Goal: Task Accomplishment & Management: Use online tool/utility

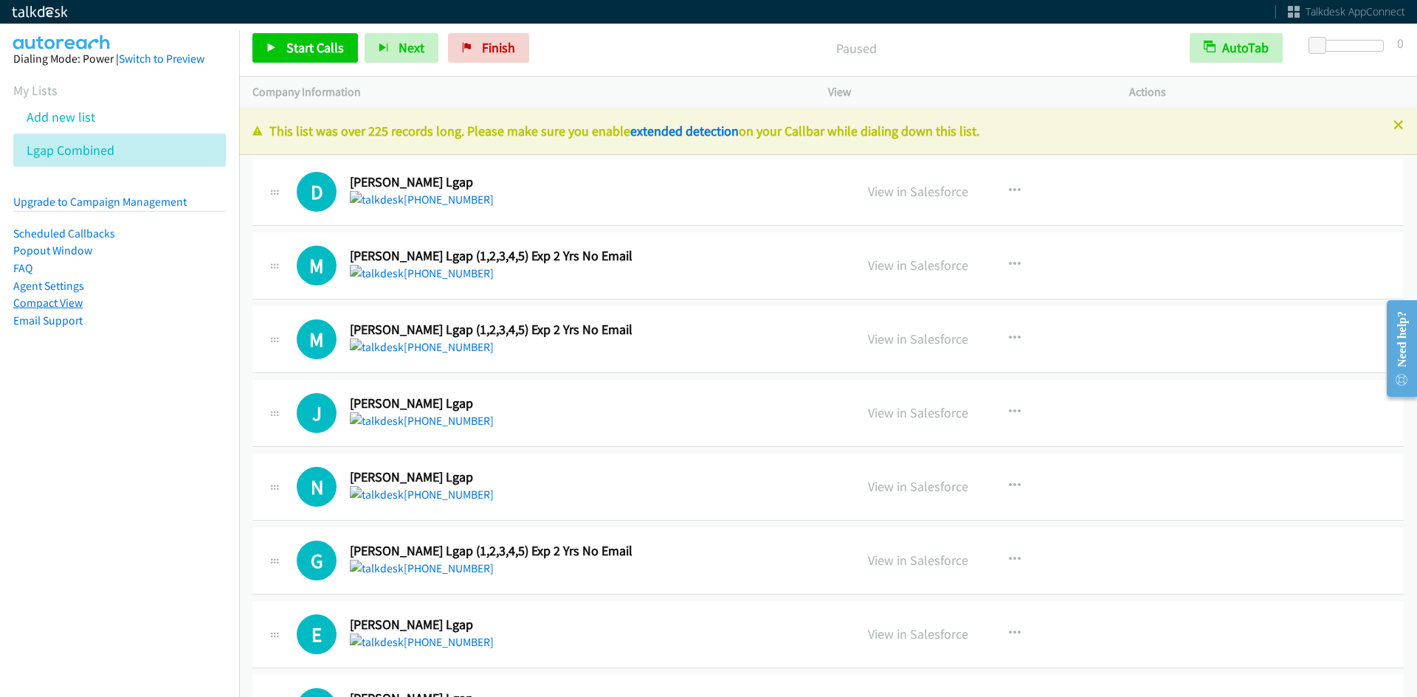
click at [62, 301] on link "Compact View" at bounding box center [47, 303] width 69 height 14
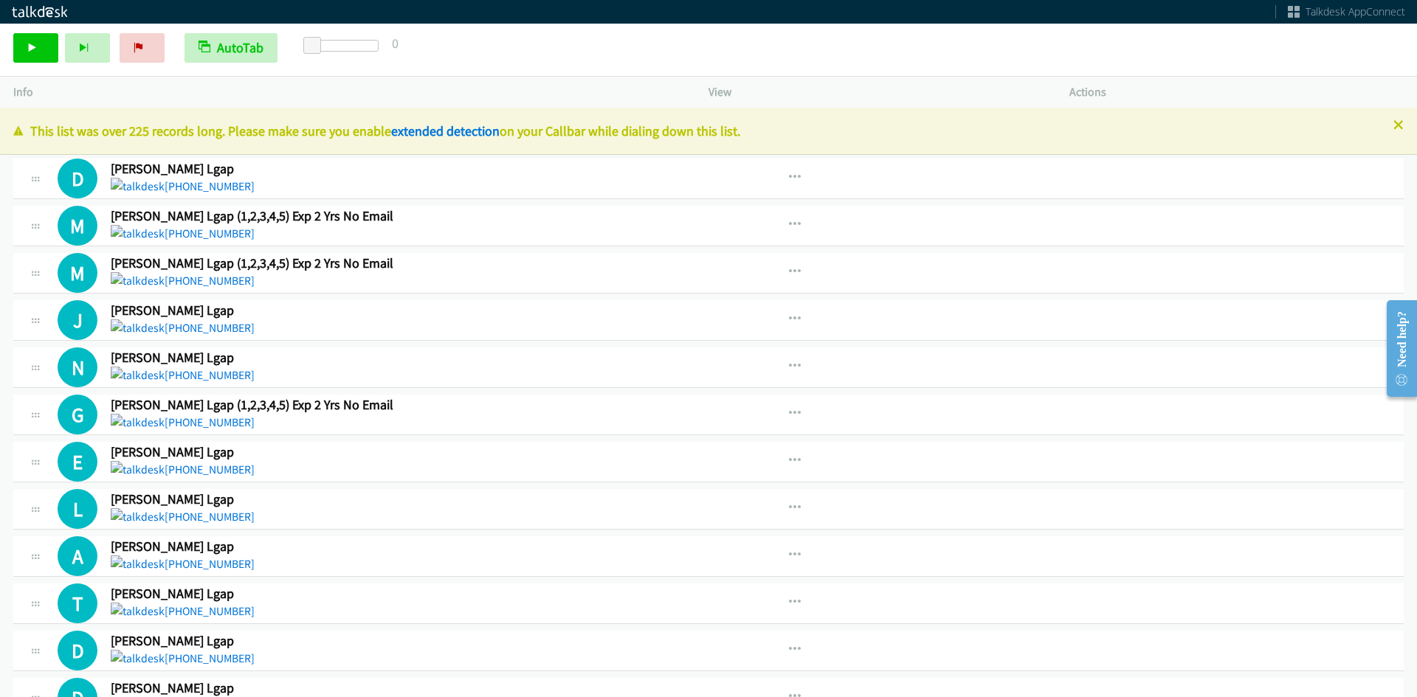
click at [21, 130] on icon at bounding box center [18, 132] width 10 height 10
click at [789, 320] on icon "button" at bounding box center [795, 320] width 12 height 12
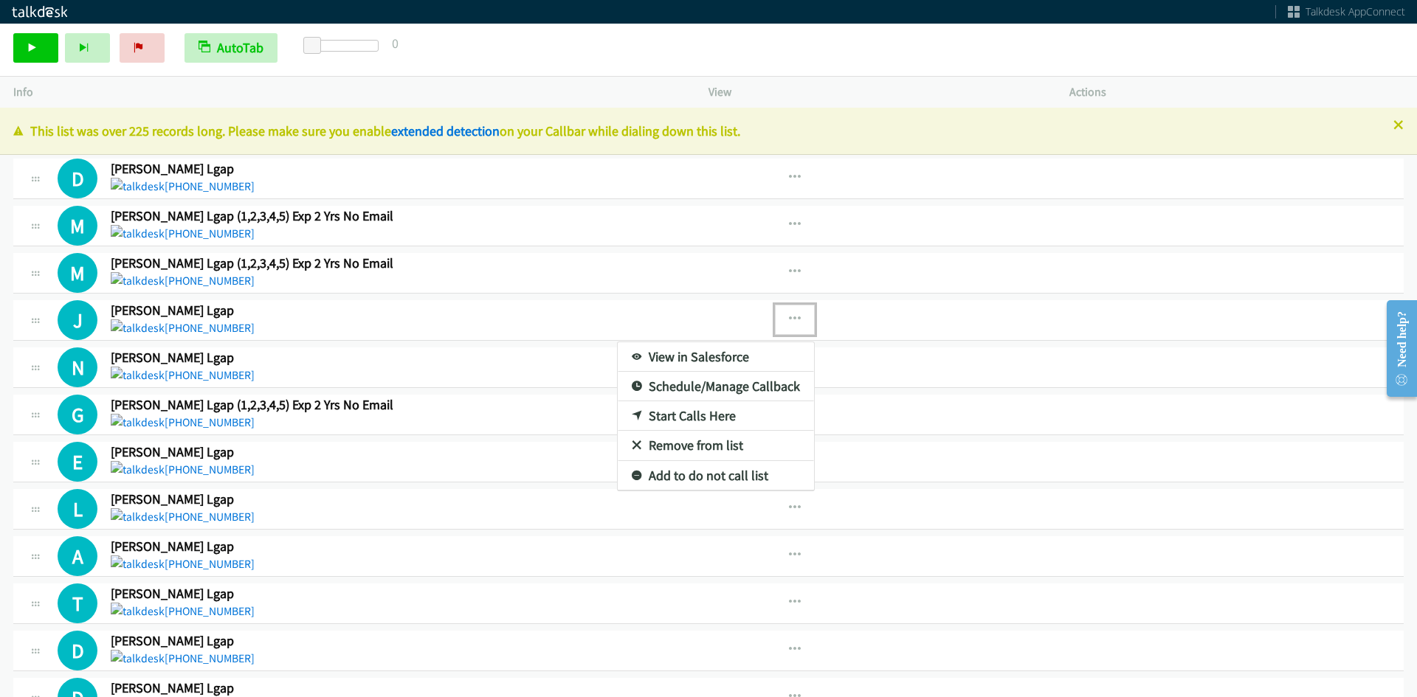
click at [689, 348] on link "View in Salesforce" at bounding box center [716, 357] width 196 height 30
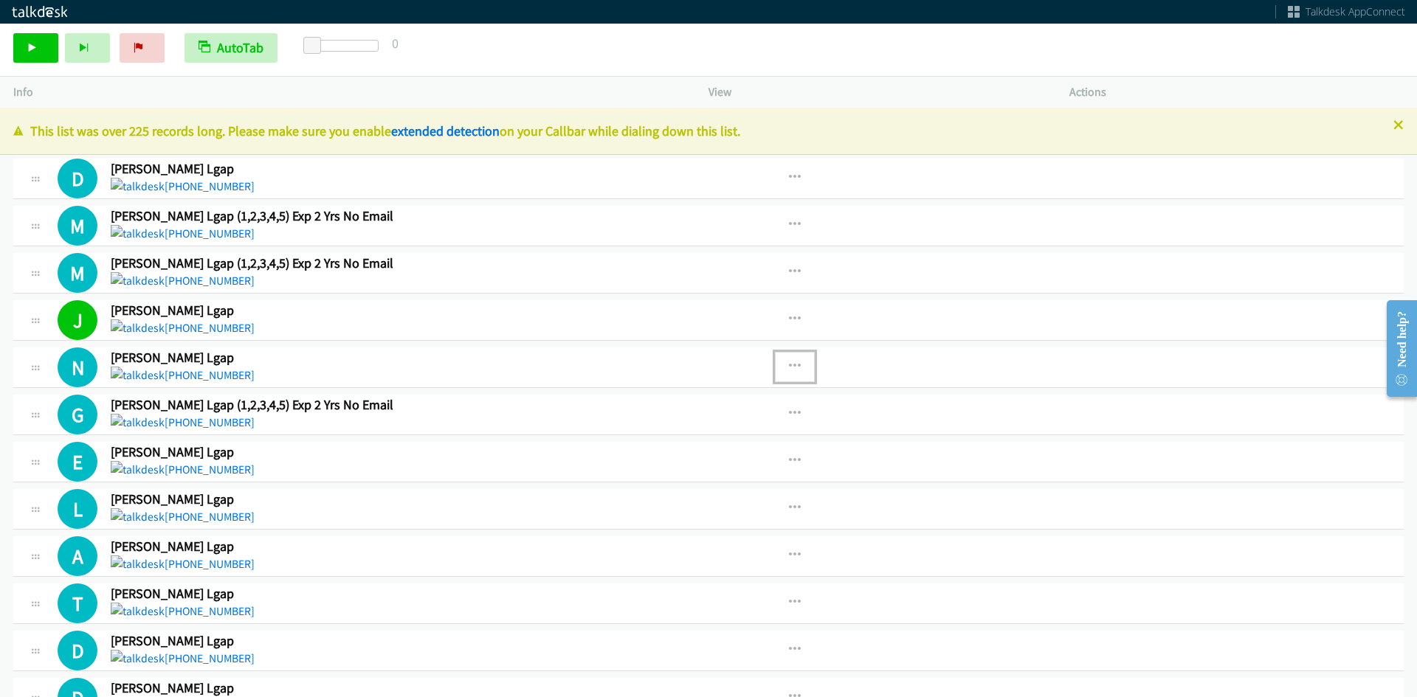
click at [801, 366] on button "button" at bounding box center [795, 367] width 40 height 30
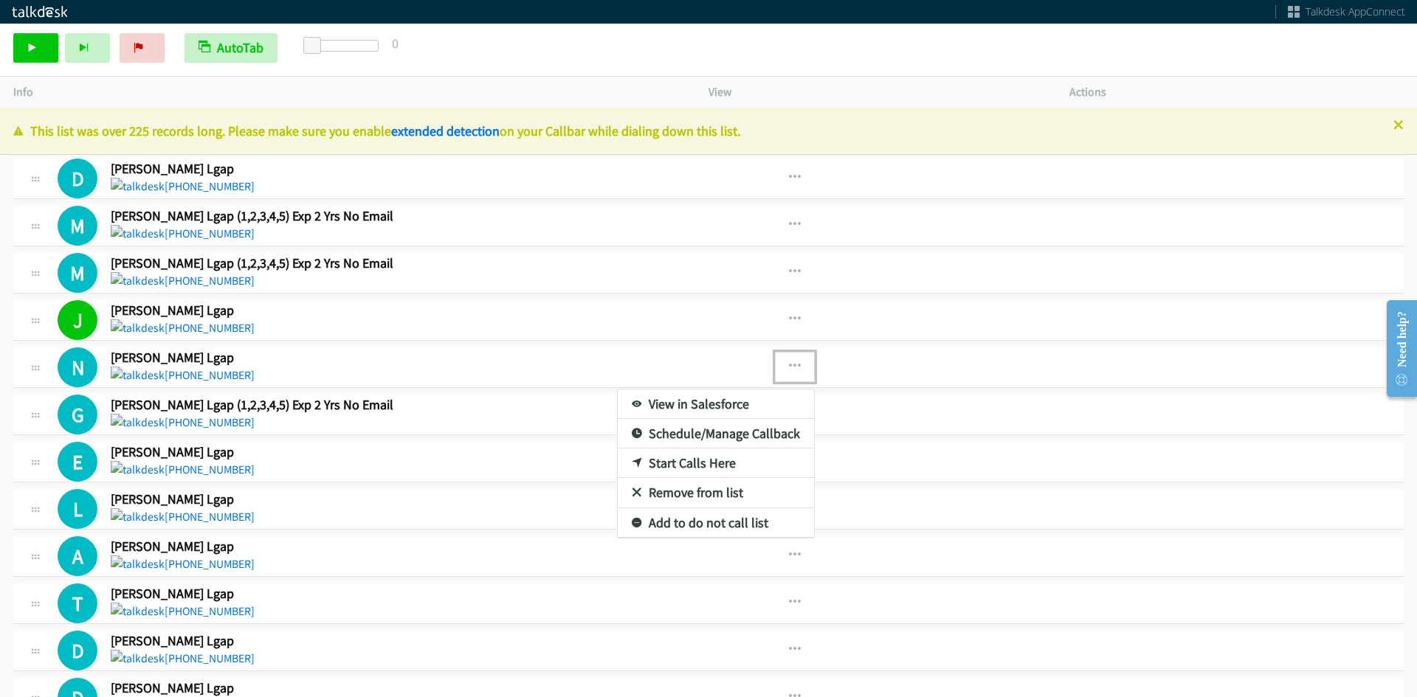
click at [677, 401] on link "View in Salesforce" at bounding box center [716, 405] width 196 height 30
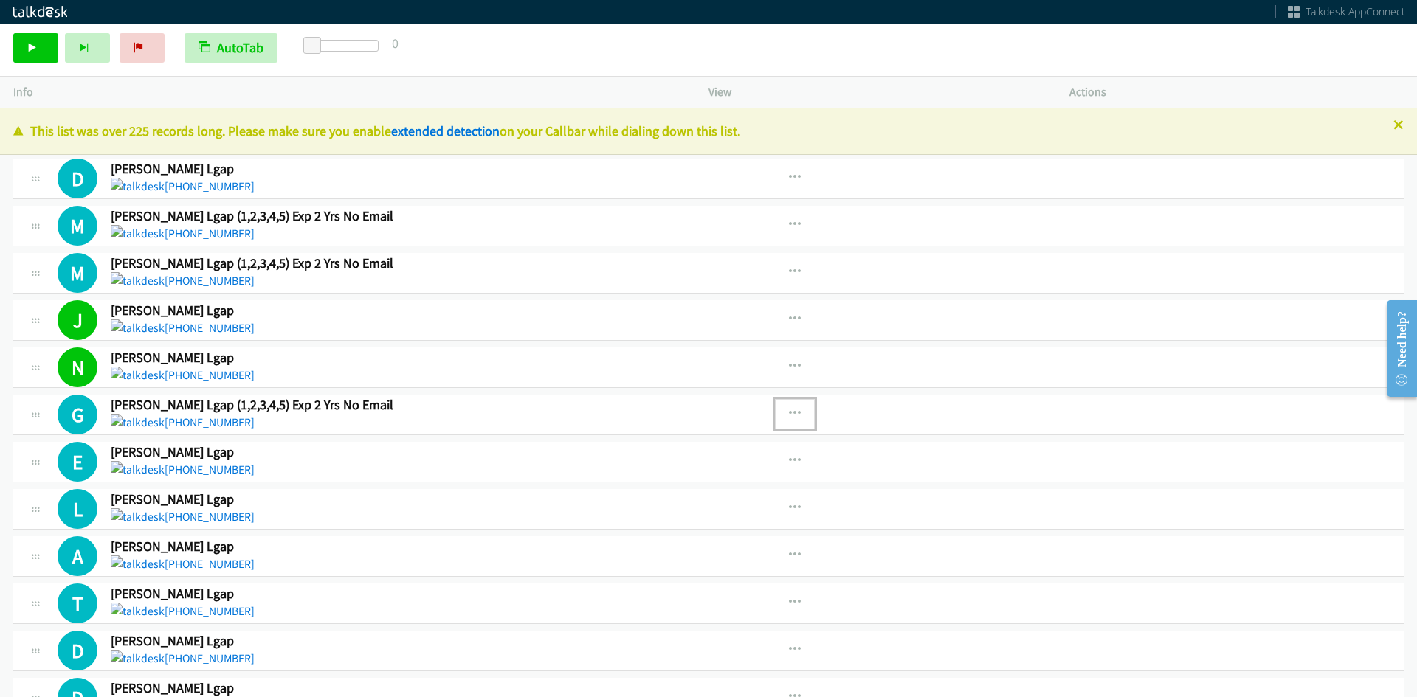
click at [795, 410] on icon "button" at bounding box center [795, 414] width 12 height 12
click at [703, 449] on link "View in Salesforce" at bounding box center [716, 452] width 196 height 30
click at [793, 459] on icon "button" at bounding box center [795, 461] width 12 height 12
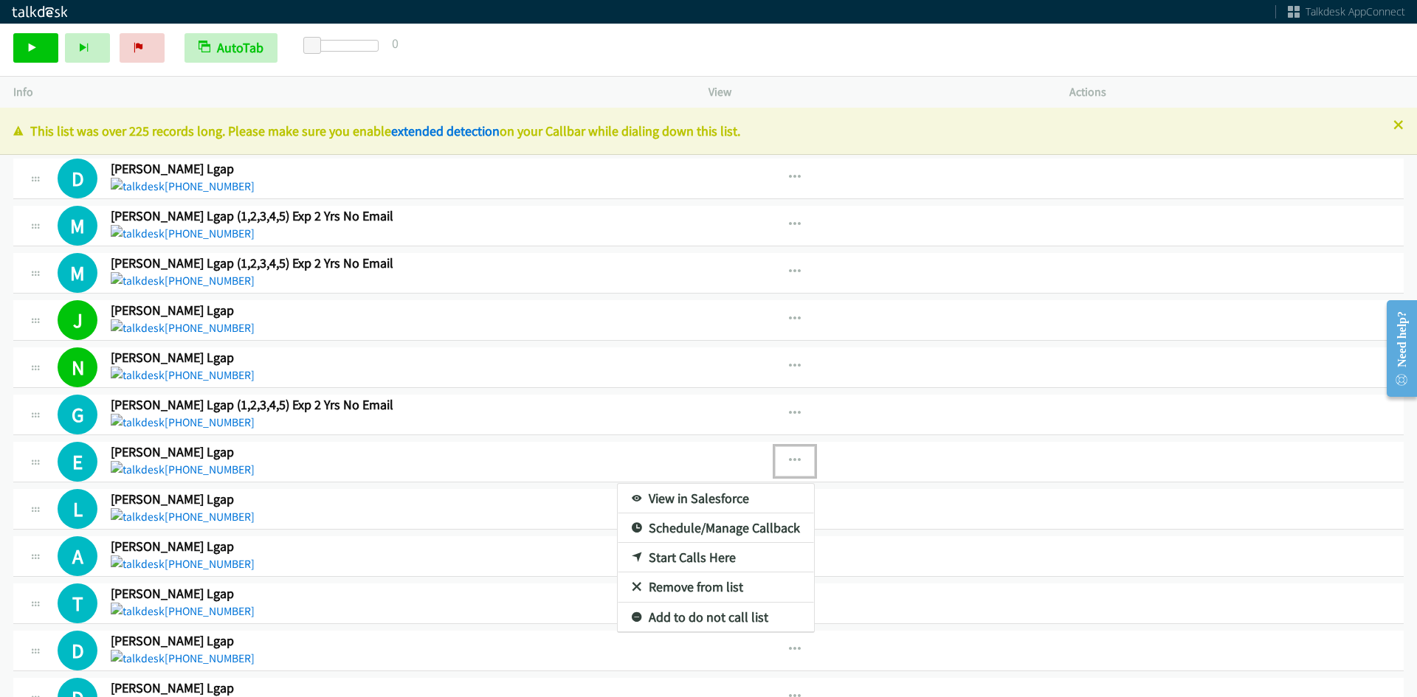
click at [686, 498] on link "View in Salesforce" at bounding box center [716, 499] width 196 height 30
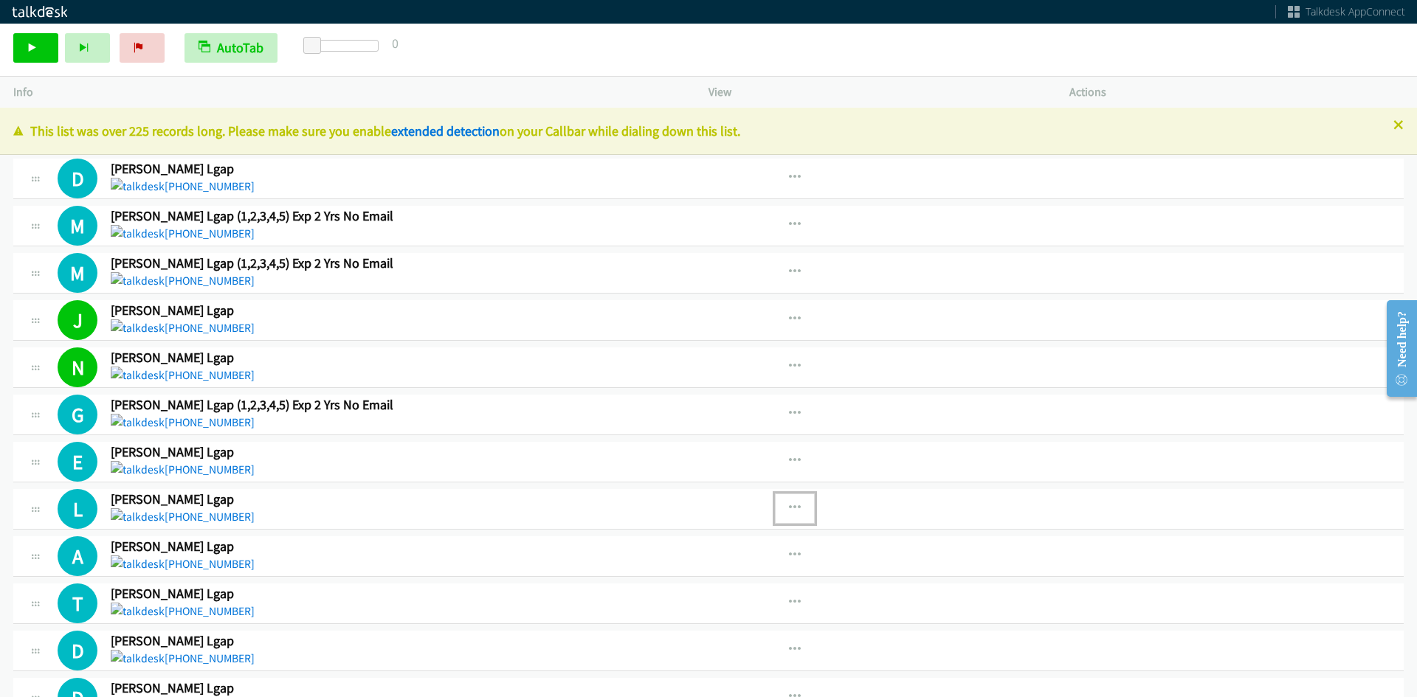
click at [789, 507] on icon "button" at bounding box center [795, 509] width 12 height 12
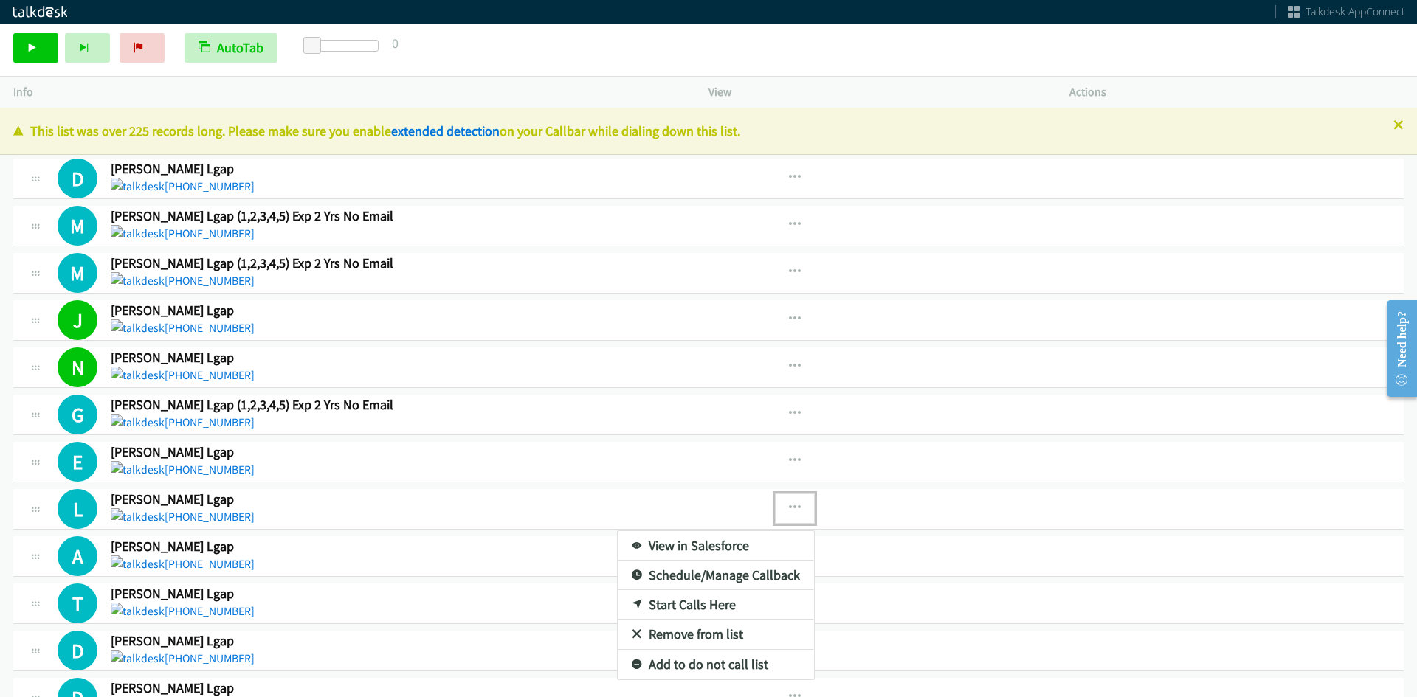
click at [727, 542] on link "View in Salesforce" at bounding box center [716, 546] width 196 height 30
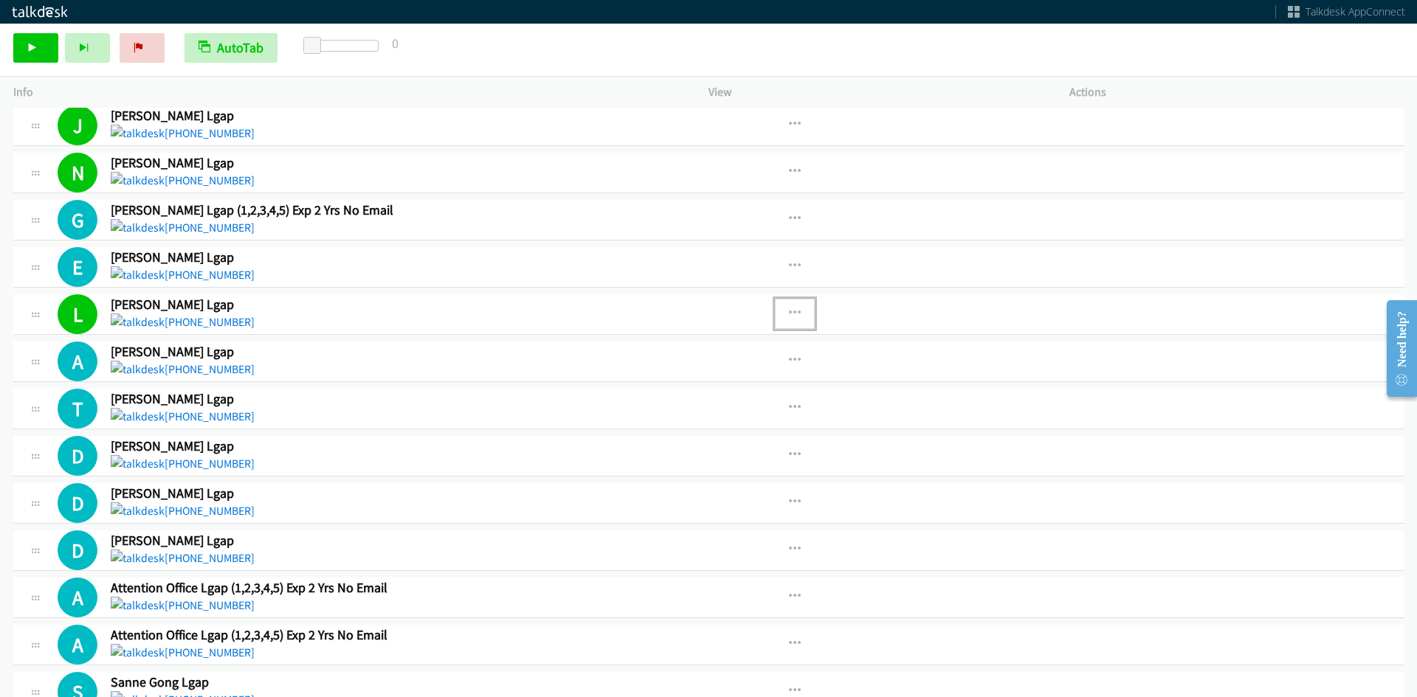
scroll to position [221, 0]
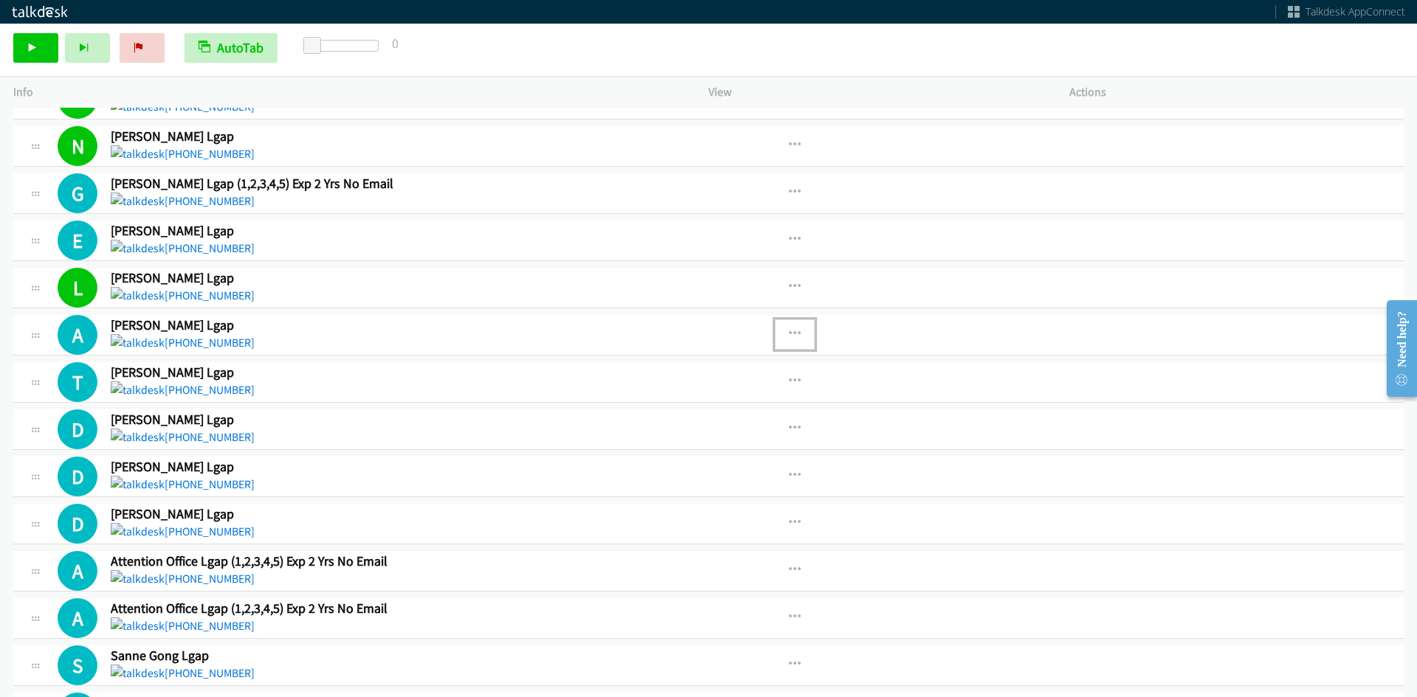
click at [789, 333] on icon "button" at bounding box center [795, 334] width 12 height 12
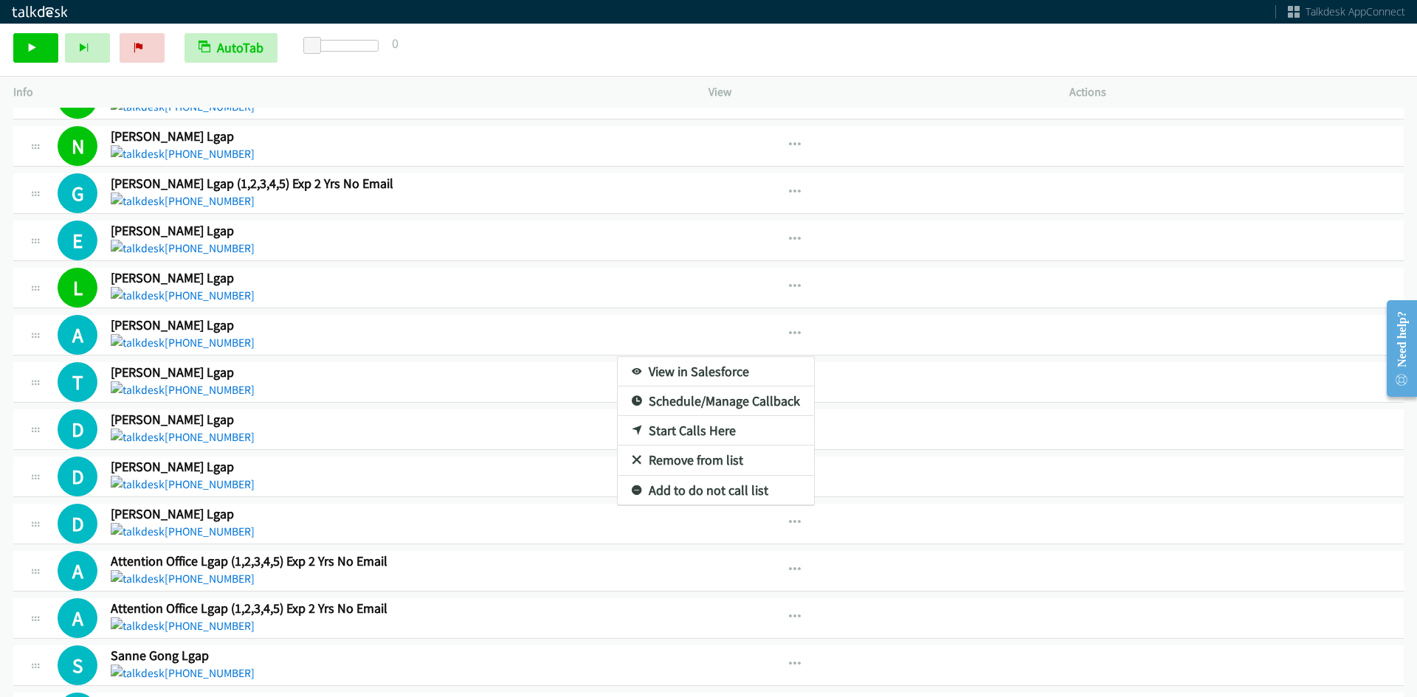
click at [699, 373] on link "View in Salesforce" at bounding box center [716, 372] width 196 height 30
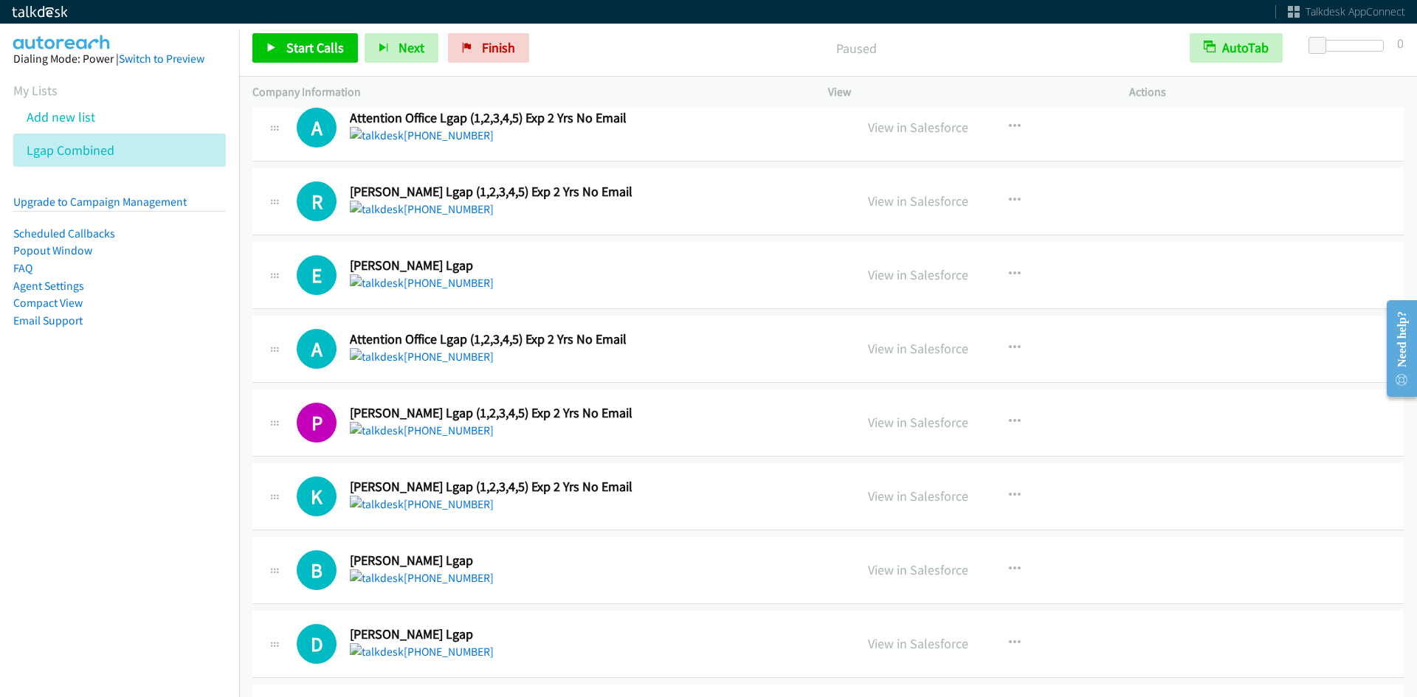
scroll to position [517, 0]
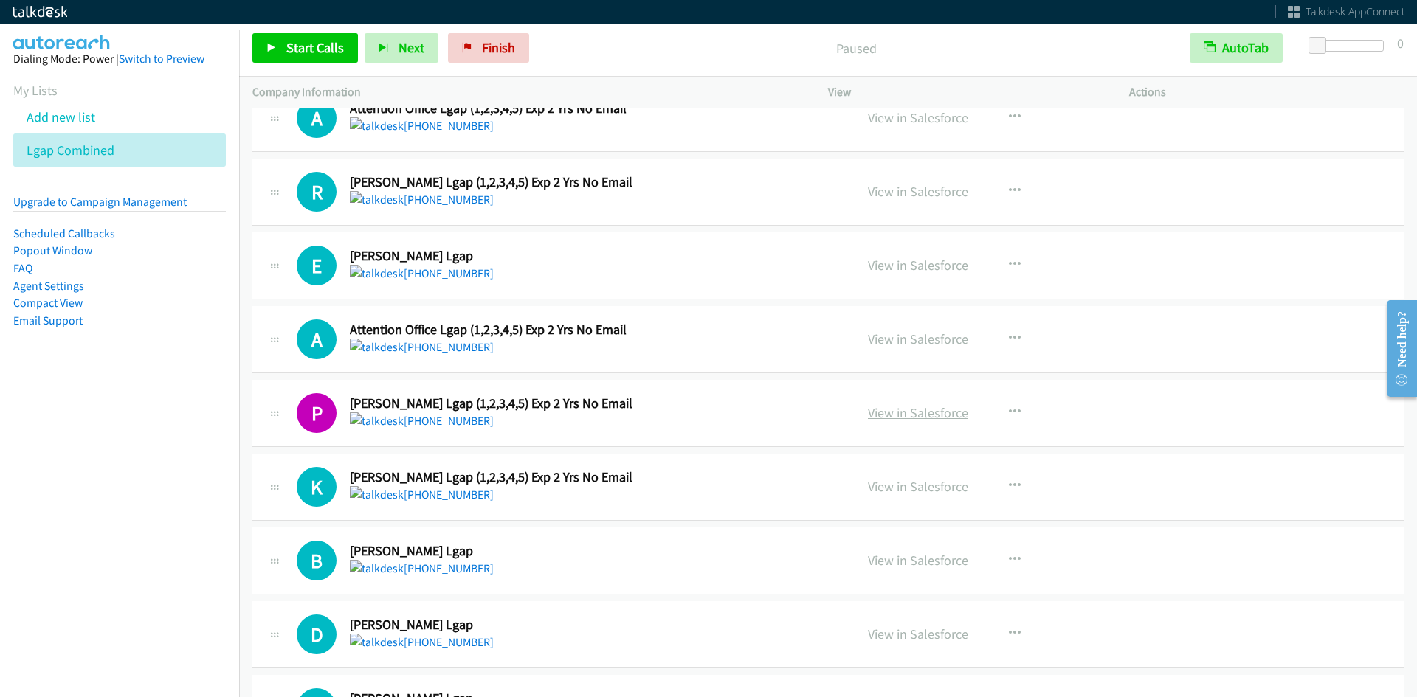
click at [900, 415] on link "View in Salesforce" at bounding box center [918, 412] width 100 height 17
click at [919, 481] on link "View in Salesforce" at bounding box center [918, 486] width 100 height 17
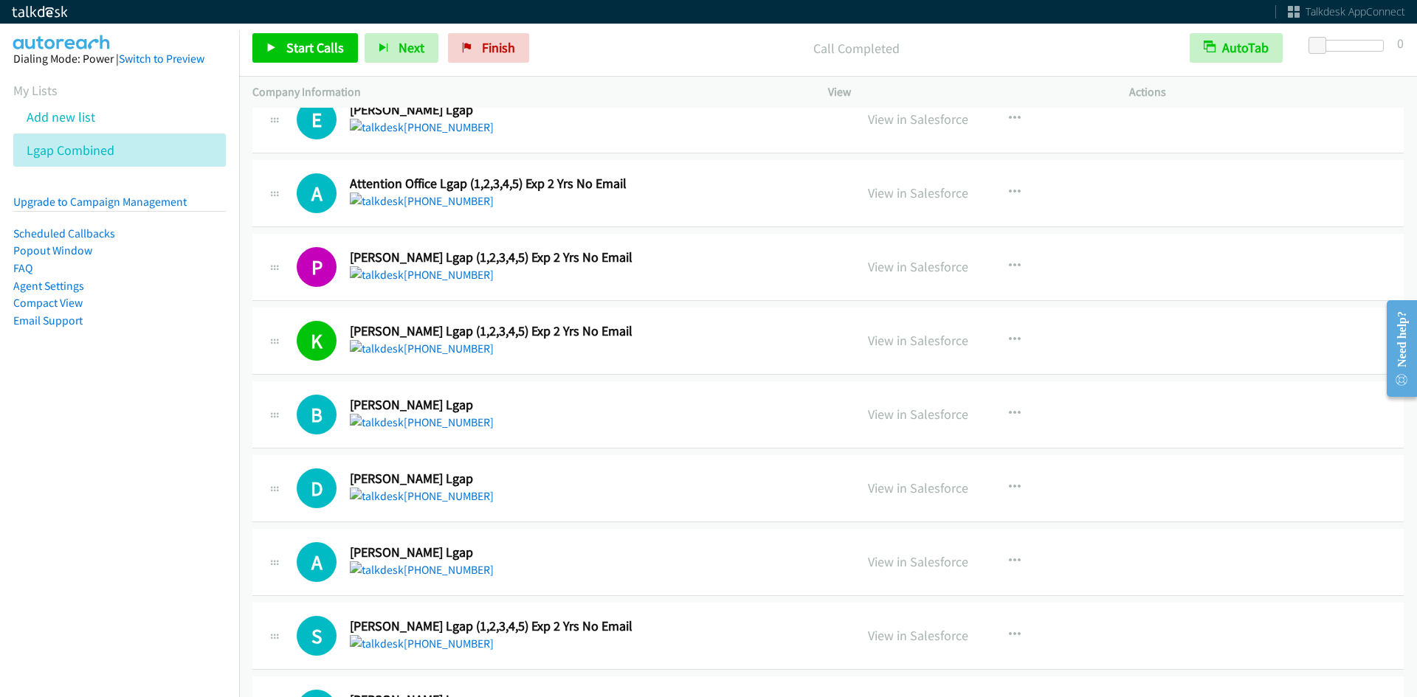
scroll to position [664, 0]
click at [891, 410] on link "View in Salesforce" at bounding box center [918, 412] width 100 height 17
click at [926, 491] on link "View in Salesforce" at bounding box center [918, 486] width 100 height 17
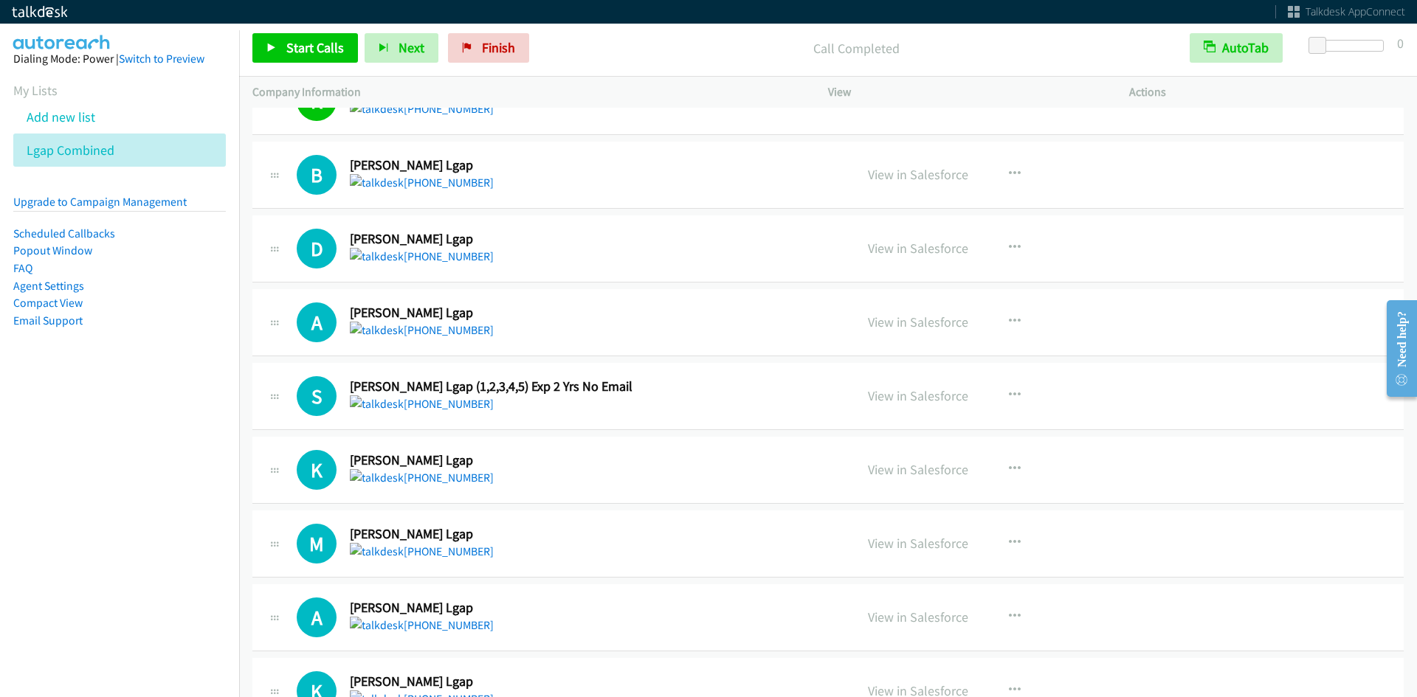
scroll to position [959, 0]
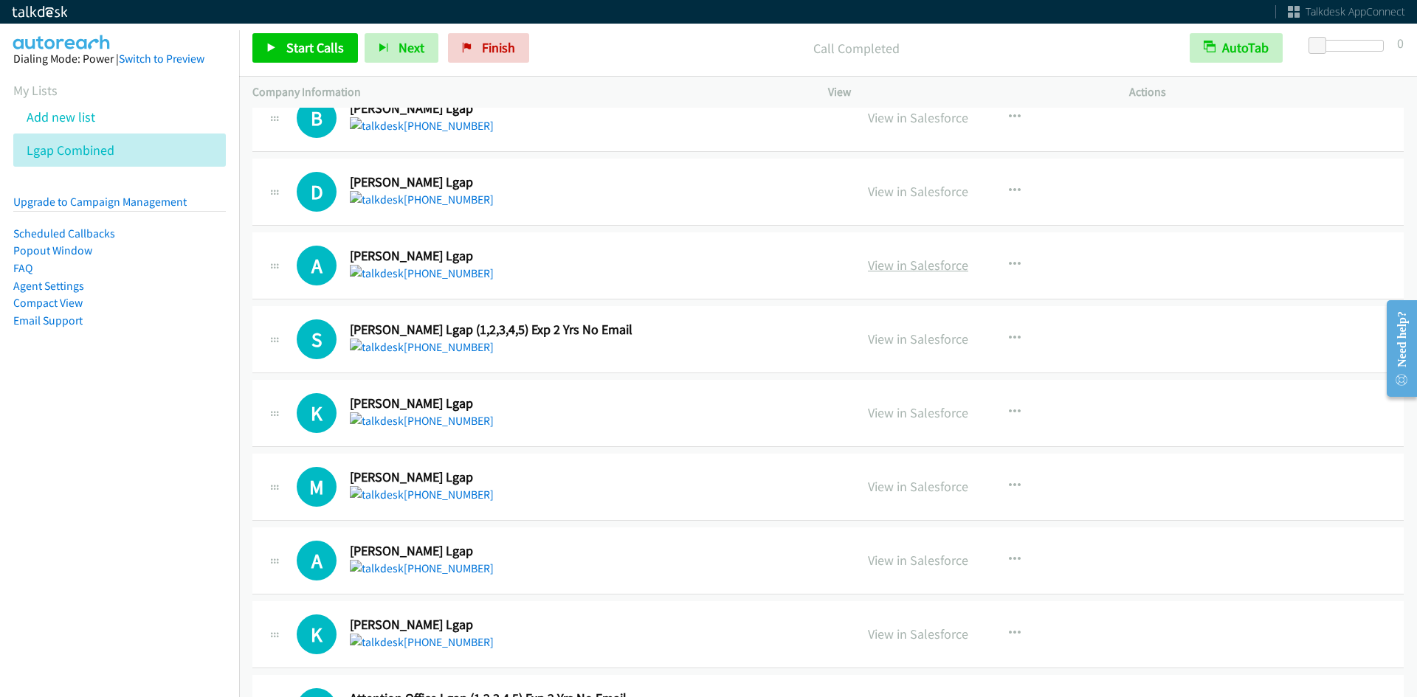
click at [902, 269] on link "View in Salesforce" at bounding box center [918, 265] width 100 height 17
click at [885, 337] on link "View in Salesforce" at bounding box center [918, 339] width 100 height 17
click at [937, 337] on link "View in Salesforce" at bounding box center [918, 339] width 100 height 17
click at [921, 411] on link "View in Salesforce" at bounding box center [918, 412] width 100 height 17
click at [469, 46] on link "Finish" at bounding box center [488, 48] width 81 height 30
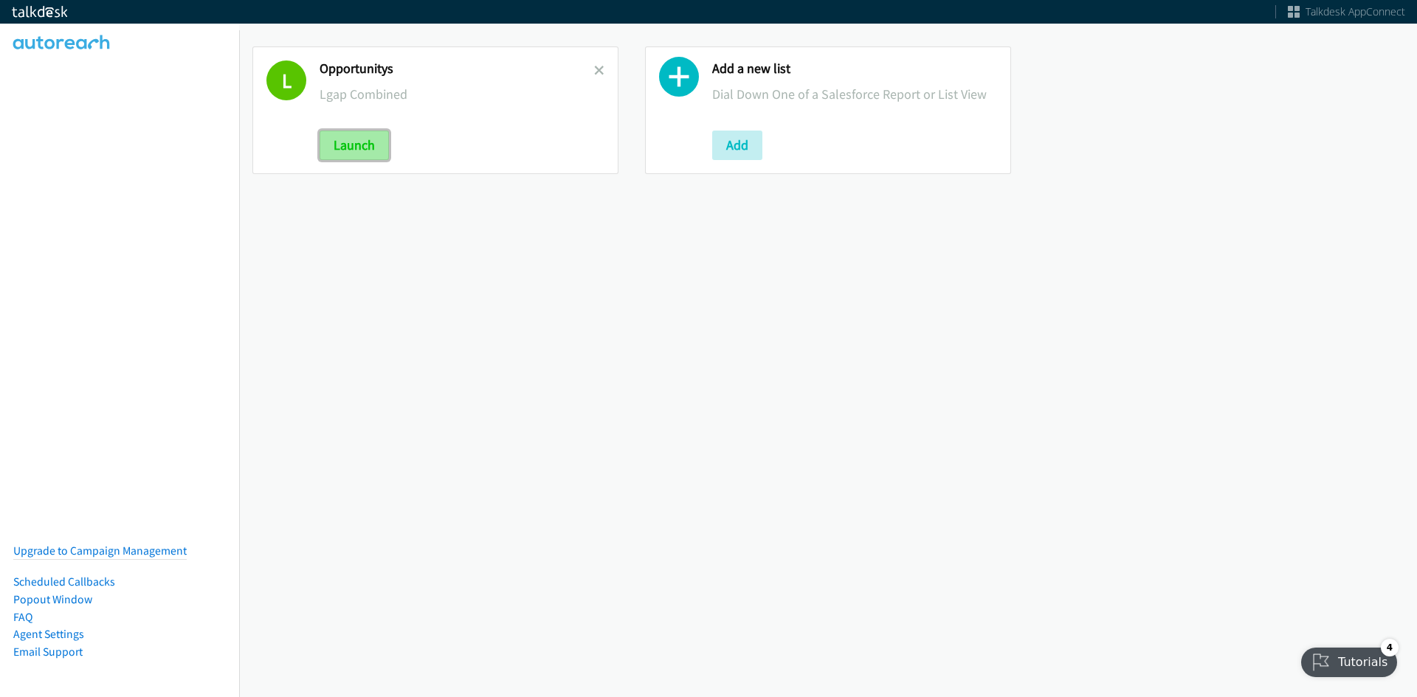
click at [383, 145] on button "Launch" at bounding box center [354, 146] width 69 height 30
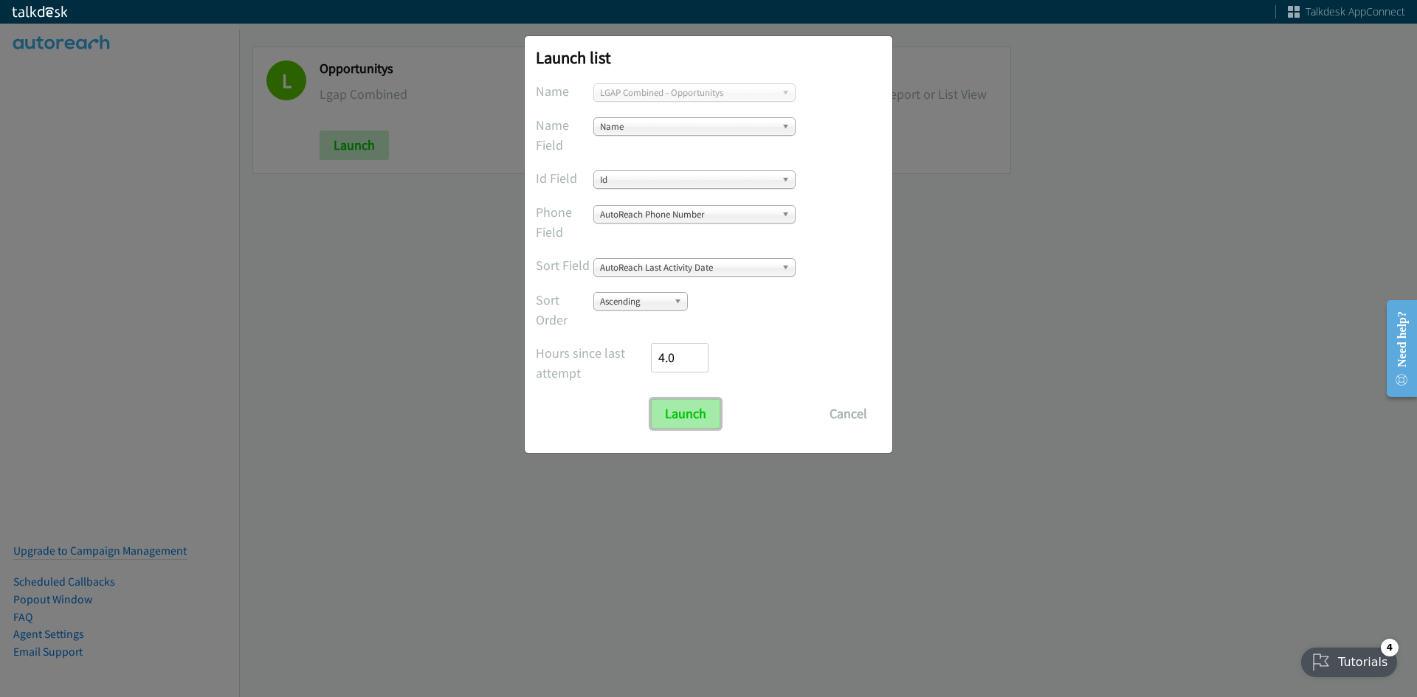
click at [688, 420] on input "Launch" at bounding box center [685, 414] width 69 height 30
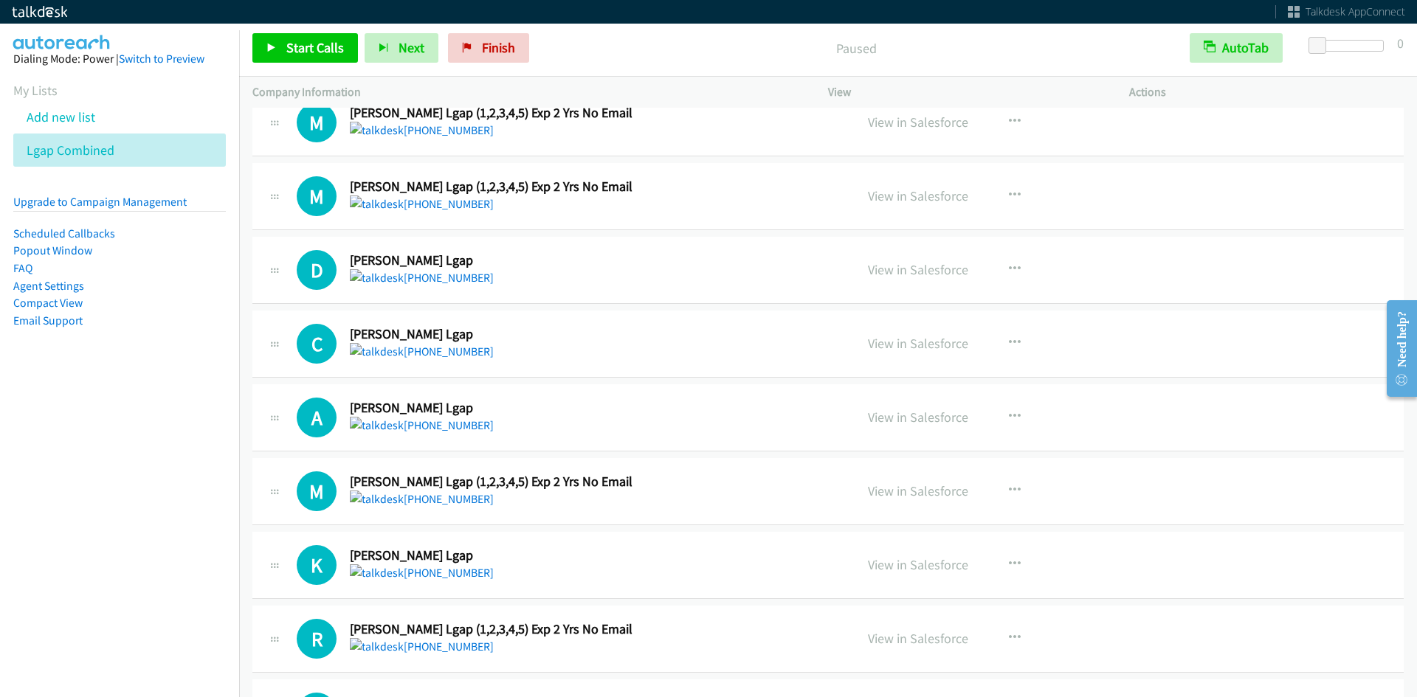
scroll to position [148, 0]
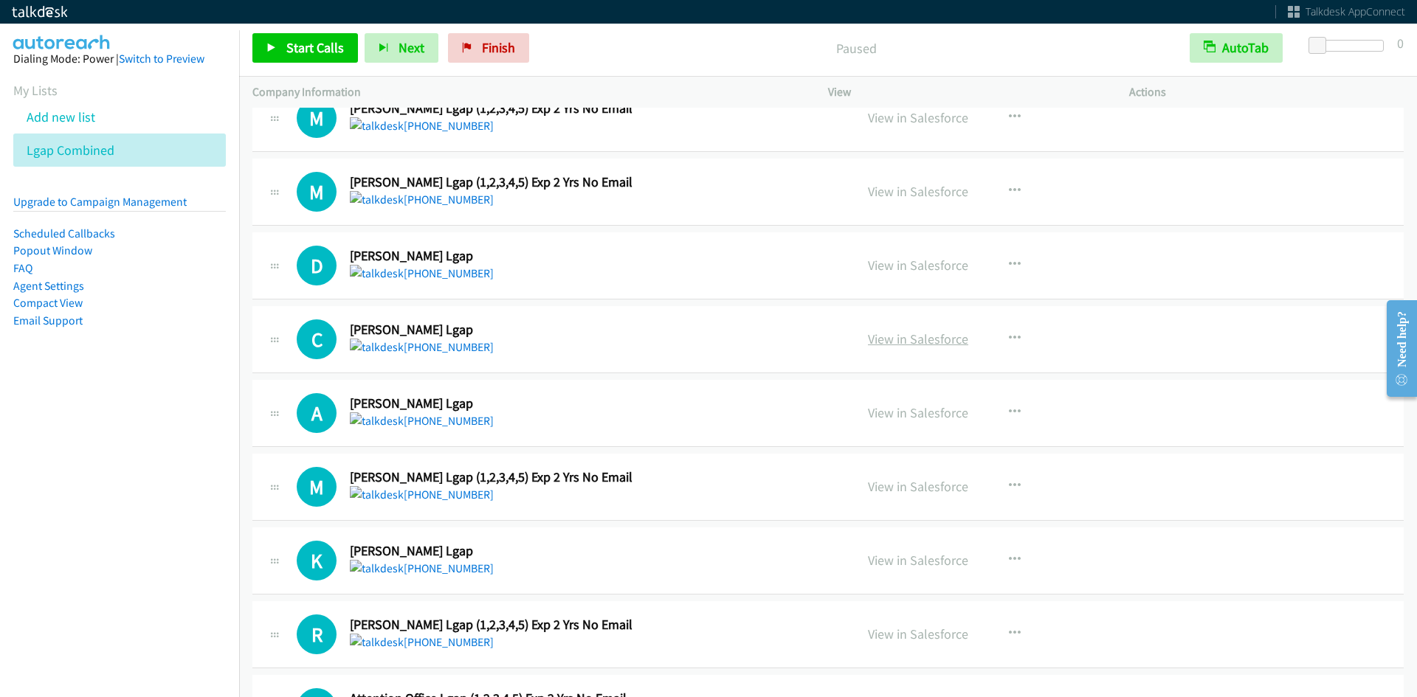
click at [919, 342] on link "View in Salesforce" at bounding box center [918, 339] width 100 height 17
click at [917, 410] on link "View in Salesforce" at bounding box center [918, 412] width 100 height 17
click at [57, 253] on link "Popout Window" at bounding box center [52, 251] width 79 height 14
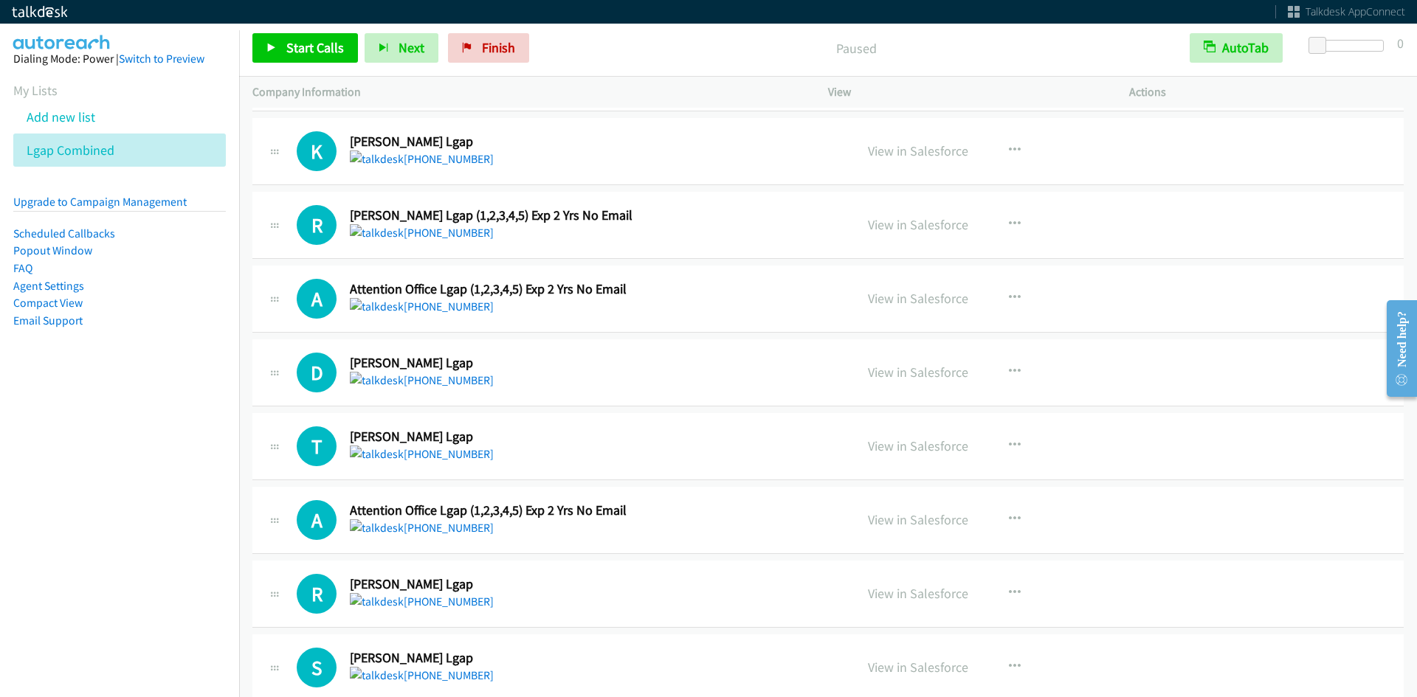
scroll to position [590, 0]
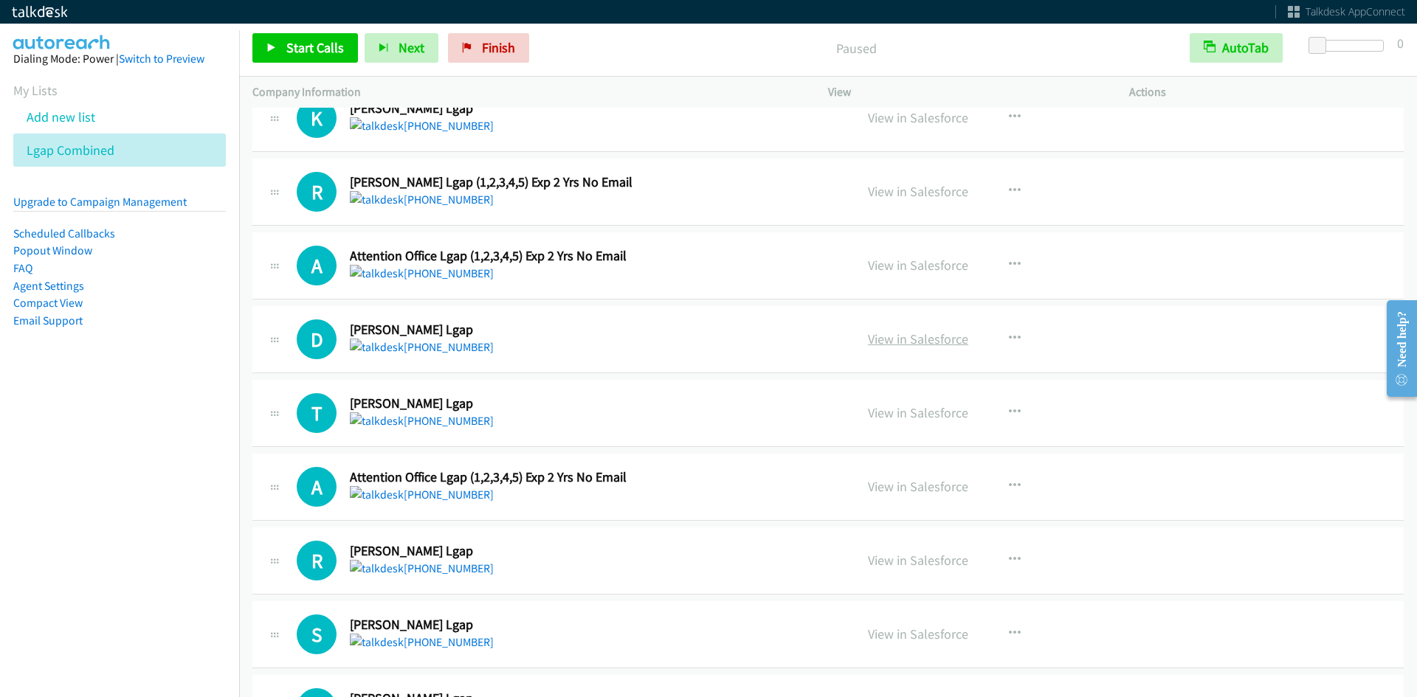
click at [918, 339] on link "View in Salesforce" at bounding box center [918, 339] width 100 height 17
click at [901, 418] on link "View in Salesforce" at bounding box center [918, 412] width 100 height 17
click at [902, 418] on link "View in Salesforce" at bounding box center [918, 412] width 100 height 17
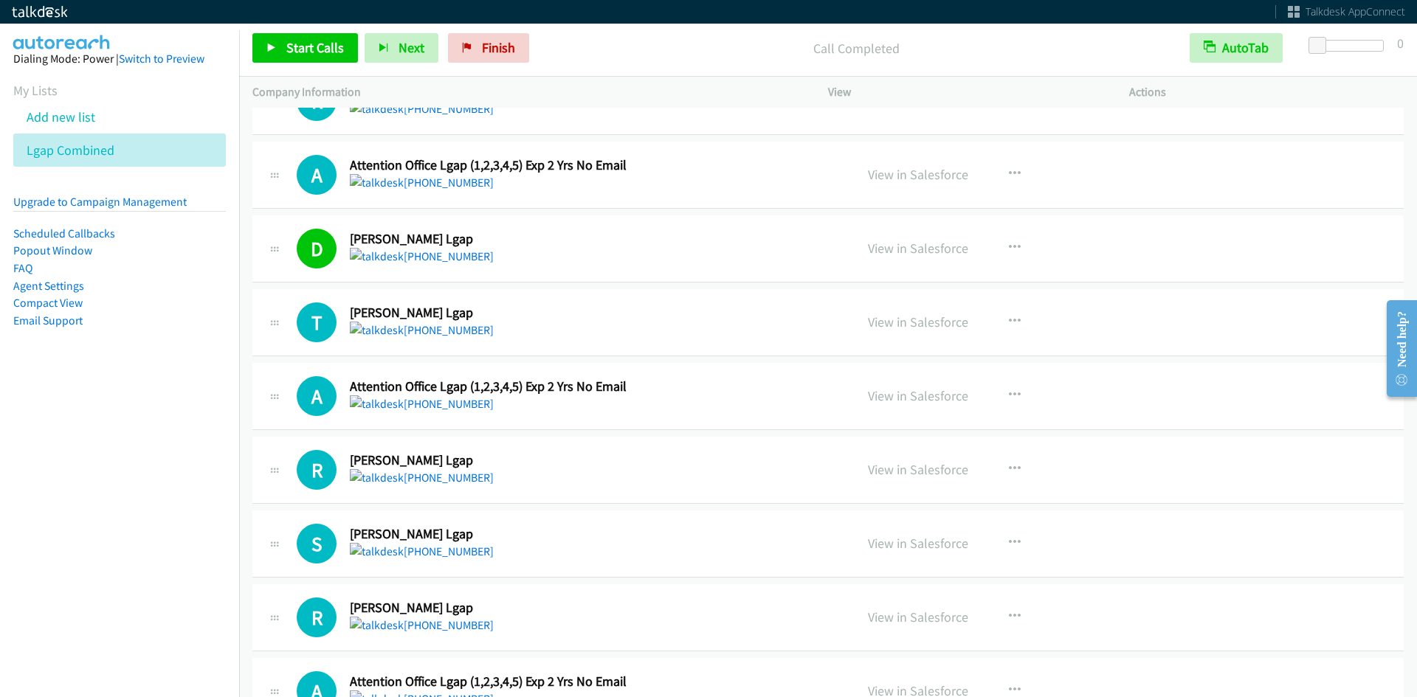
scroll to position [664, 0]
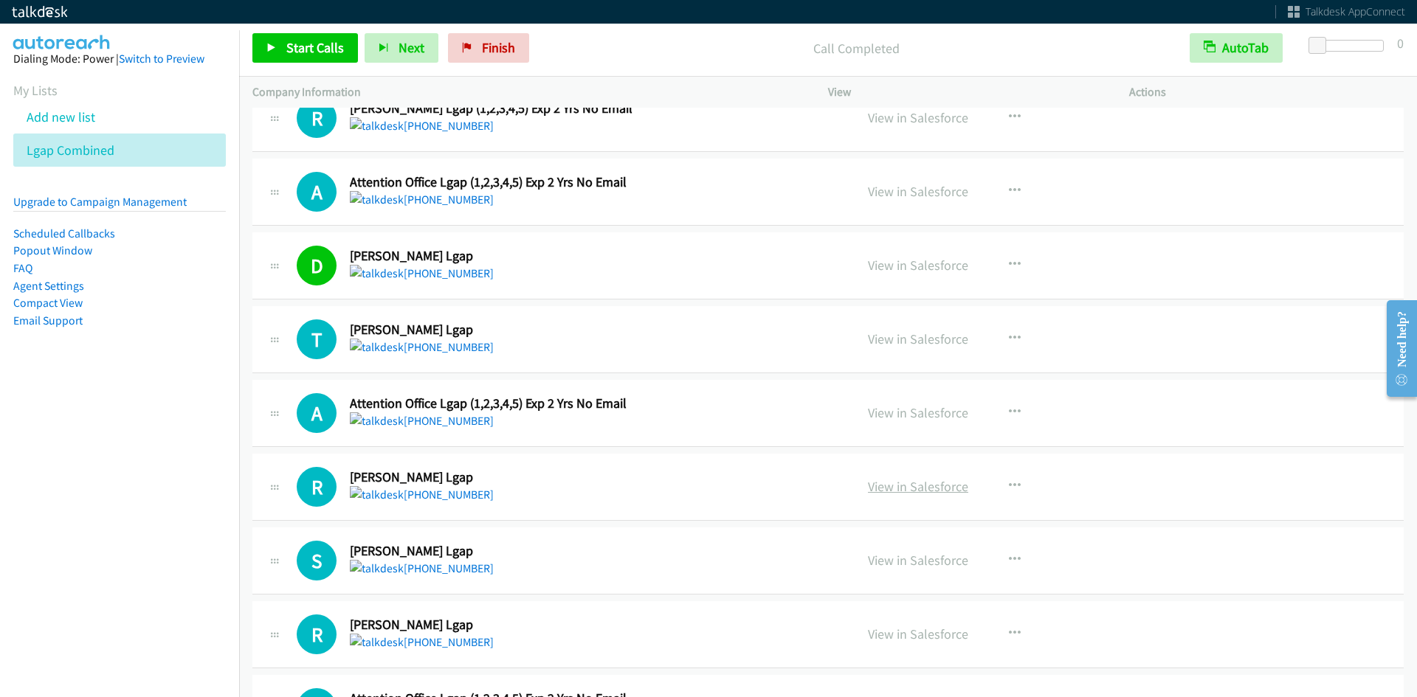
click at [924, 487] on link "View in Salesforce" at bounding box center [918, 486] width 100 height 17
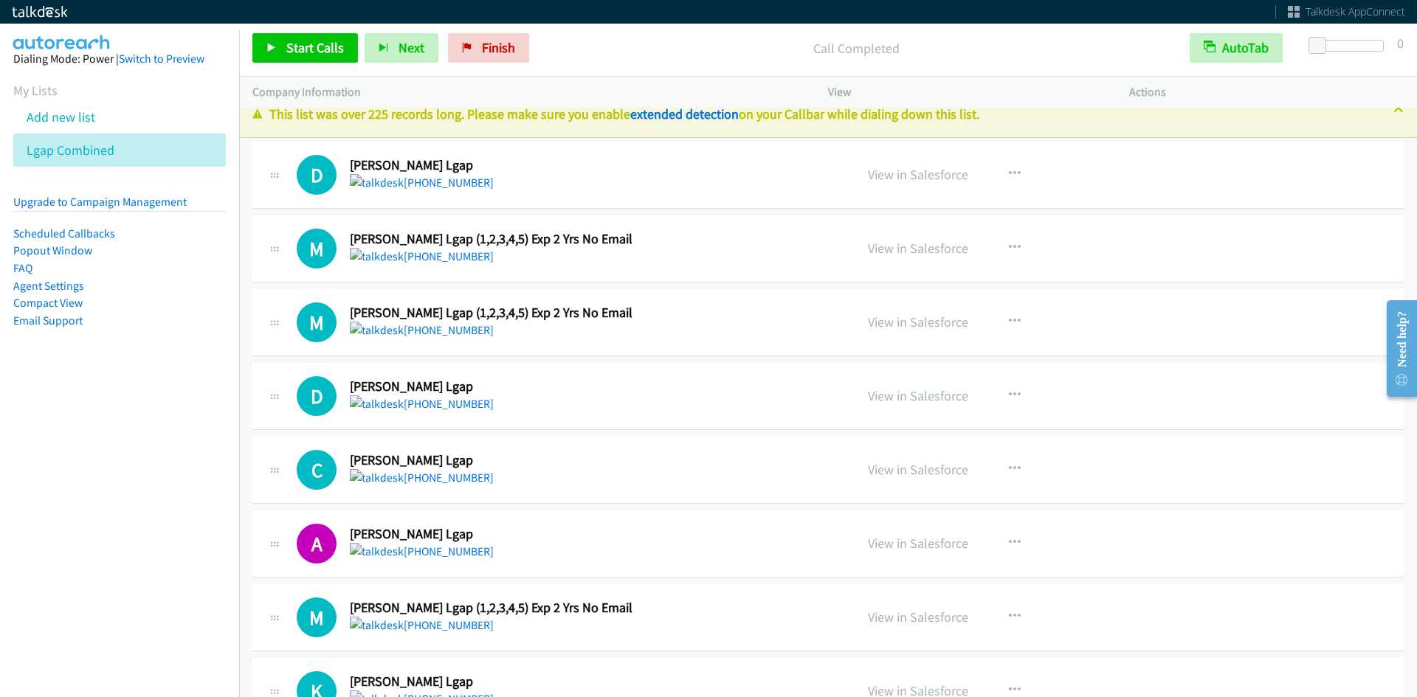
scroll to position [0, 0]
